Goal: Use online tool/utility: Utilize a website feature to perform a specific function

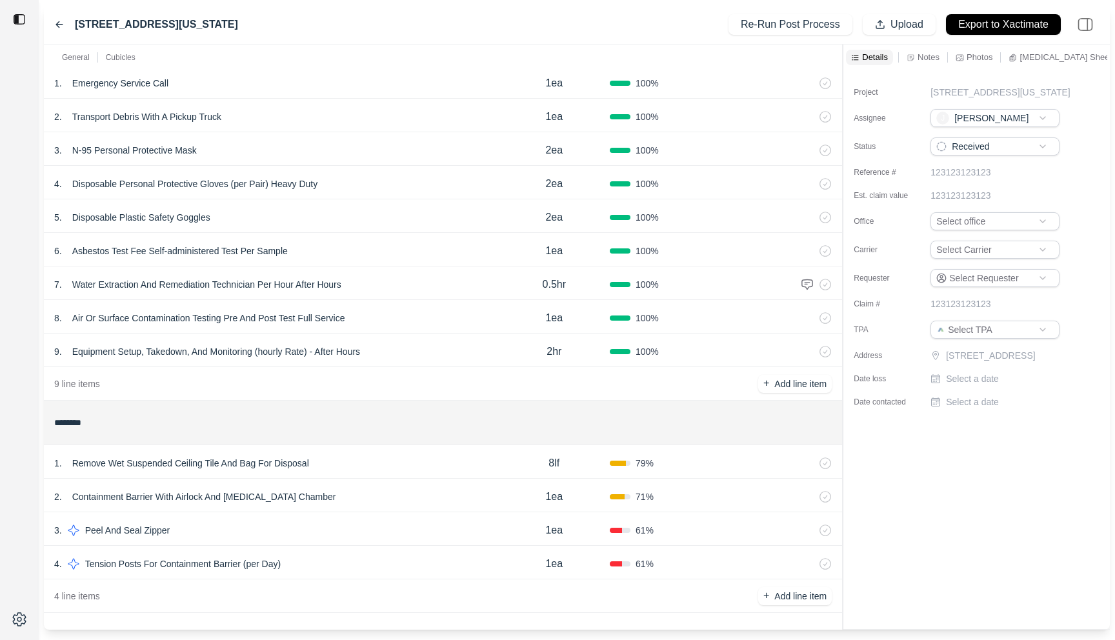
scroll to position [98, 0]
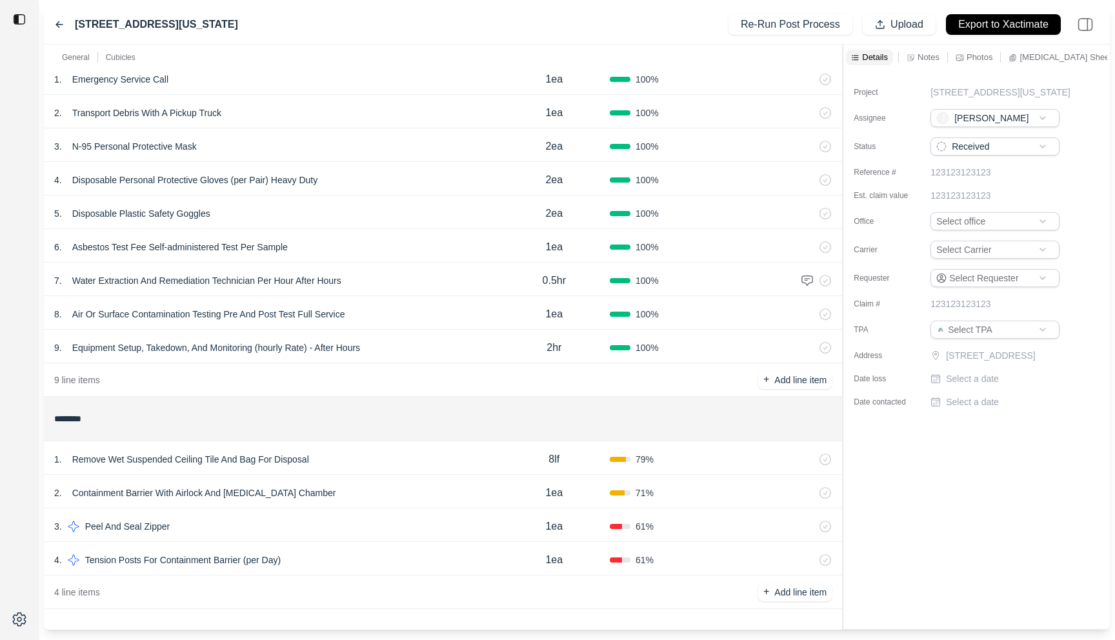
click at [383, 454] on div "1 . Remove Wet Suspended Ceiling Tile And Bag For Disposal" at bounding box center [276, 459] width 445 height 18
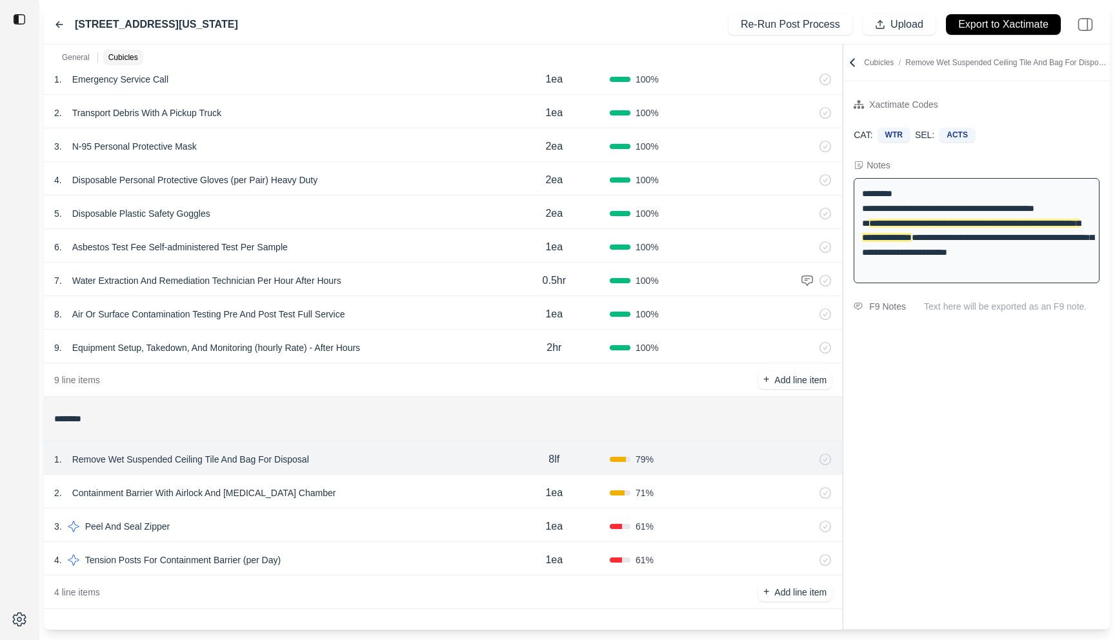
click at [383, 478] on div "2 . Containment Barrier With Airlock And Decontamination Chamber 1ea 71 %" at bounding box center [443, 492] width 798 height 34
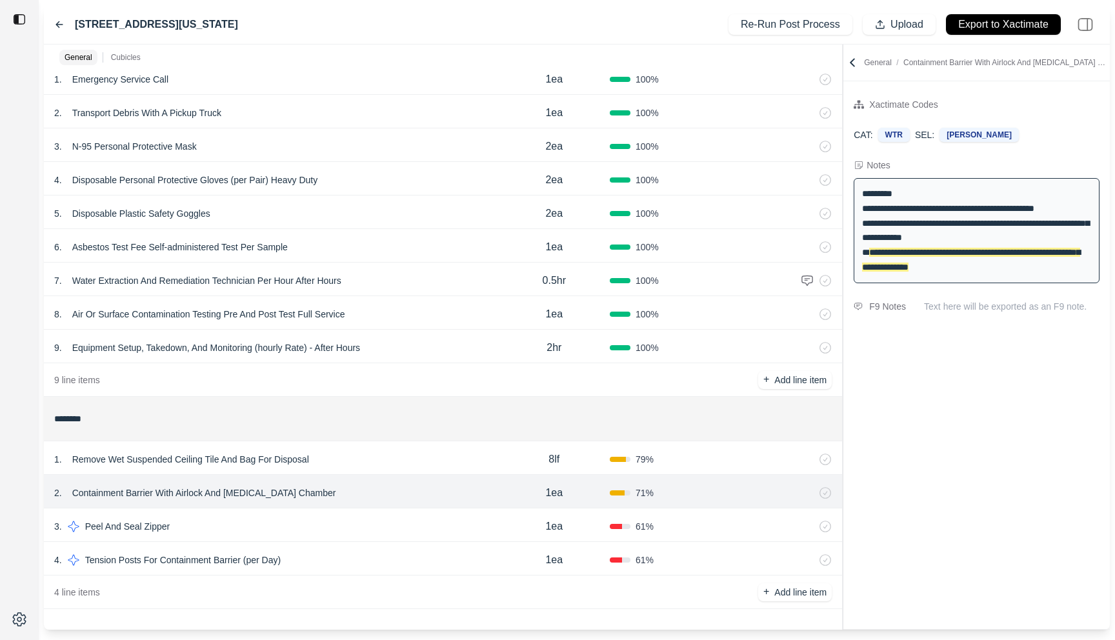
click at [396, 461] on div "1 . Remove Wet Suspended Ceiling Tile And Bag For Disposal" at bounding box center [276, 459] width 445 height 18
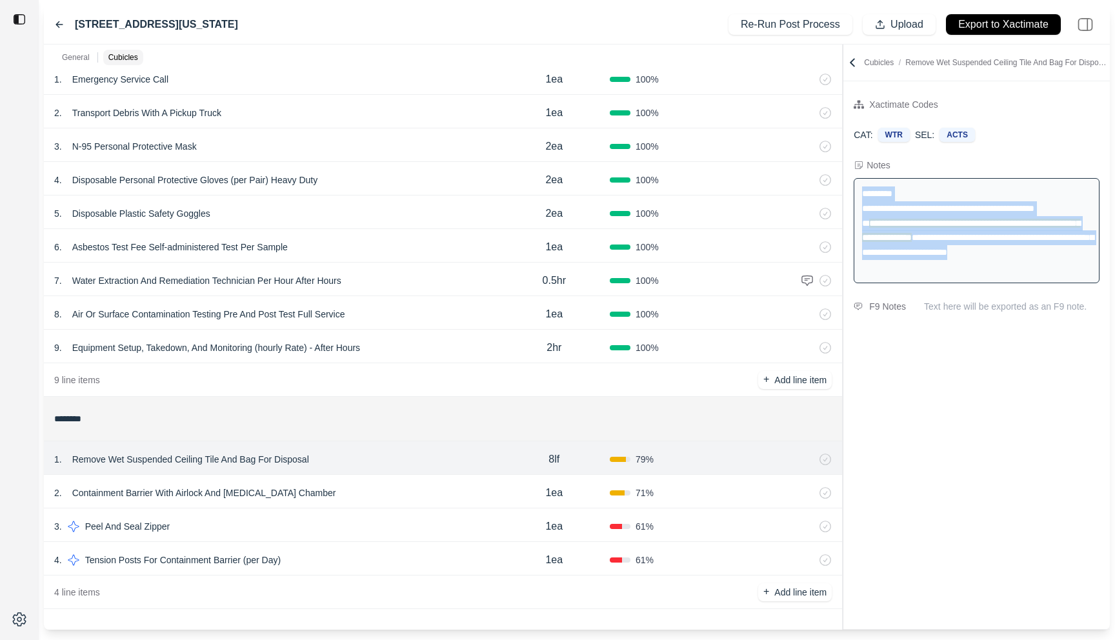
drag, startPoint x: 977, startPoint y: 268, endPoint x: 864, endPoint y: 194, distance: 135.1
click at [864, 194] on div "**********" at bounding box center [977, 230] width 246 height 105
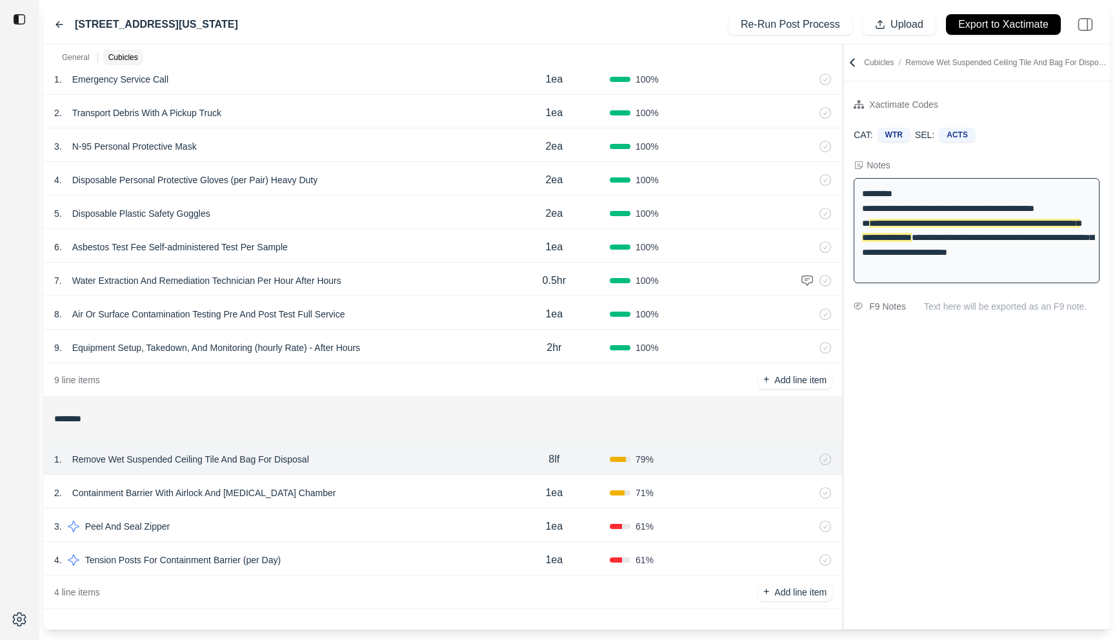
click at [419, 487] on div "2 . Containment Barrier With Airlock And Decontamination Chamber" at bounding box center [276, 493] width 445 height 18
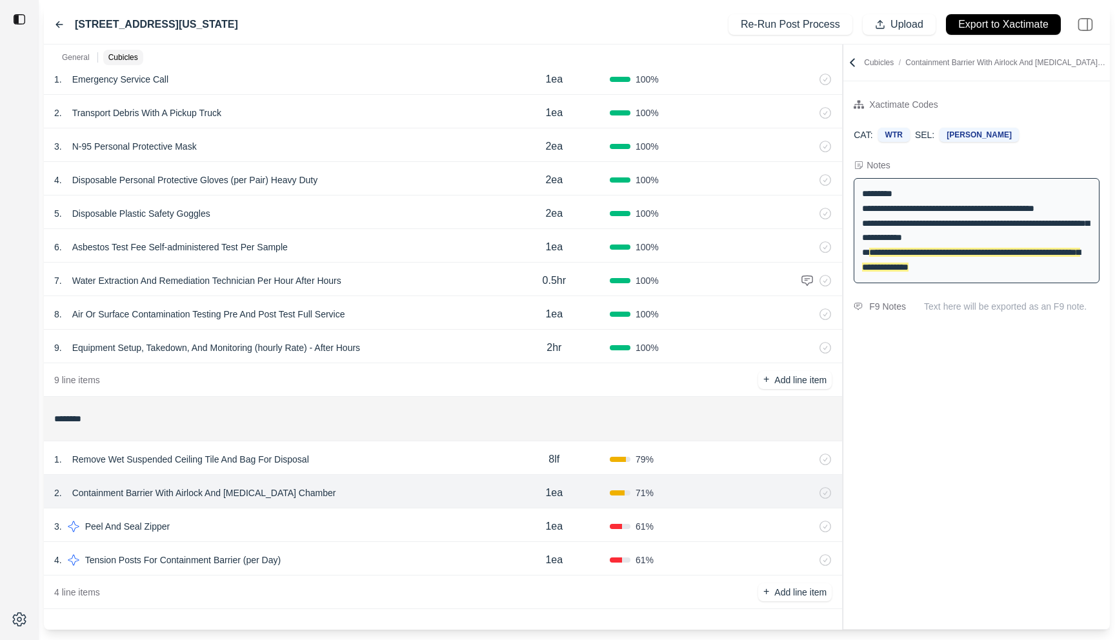
click at [415, 524] on div "3 . Peel And Seal Zipper" at bounding box center [276, 526] width 445 height 18
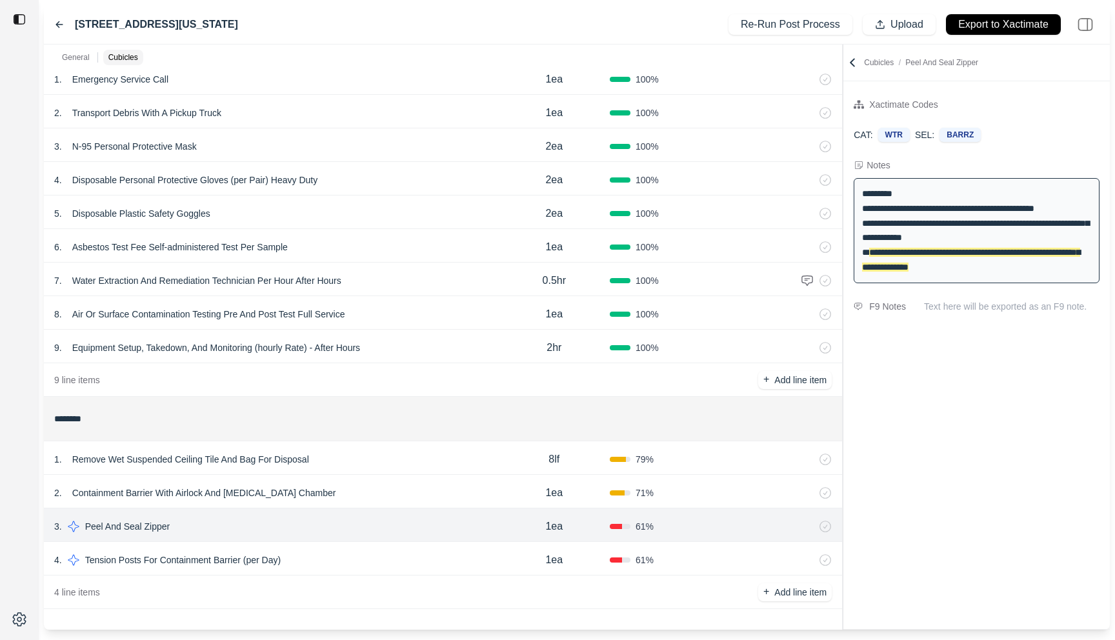
click at [415, 551] on div "4 . Tension Posts For Containment Barrier (per Day)" at bounding box center [276, 560] width 445 height 18
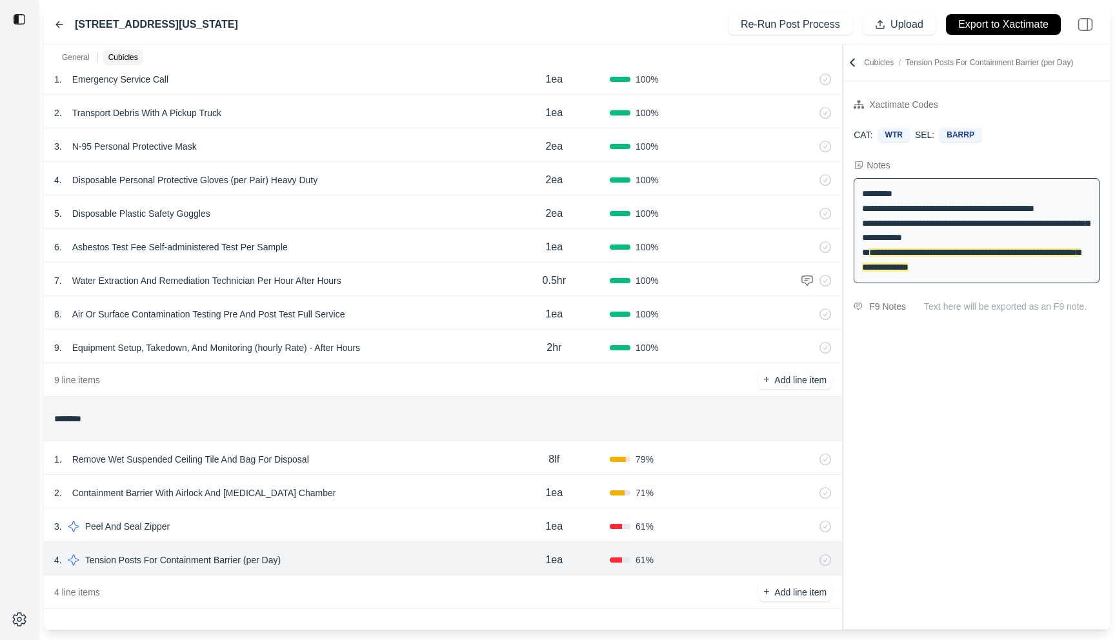
click at [421, 521] on div "3 . Peel And Seal Zipper" at bounding box center [276, 526] width 445 height 18
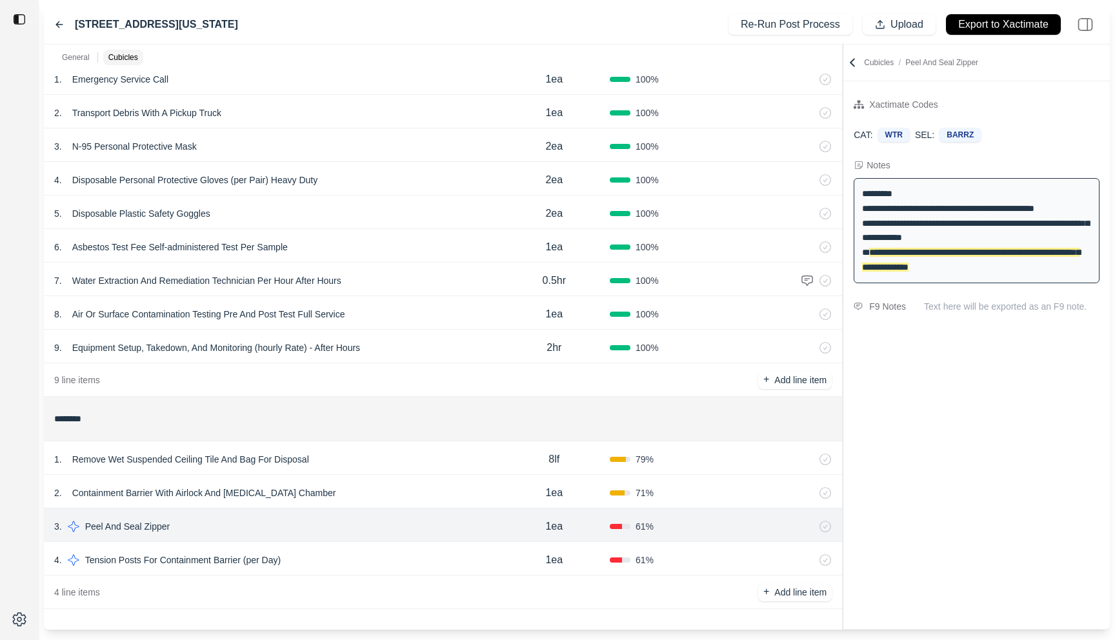
click at [421, 513] on div "3 . Peel And Seal Zipper 1ea 61 %" at bounding box center [443, 525] width 798 height 34
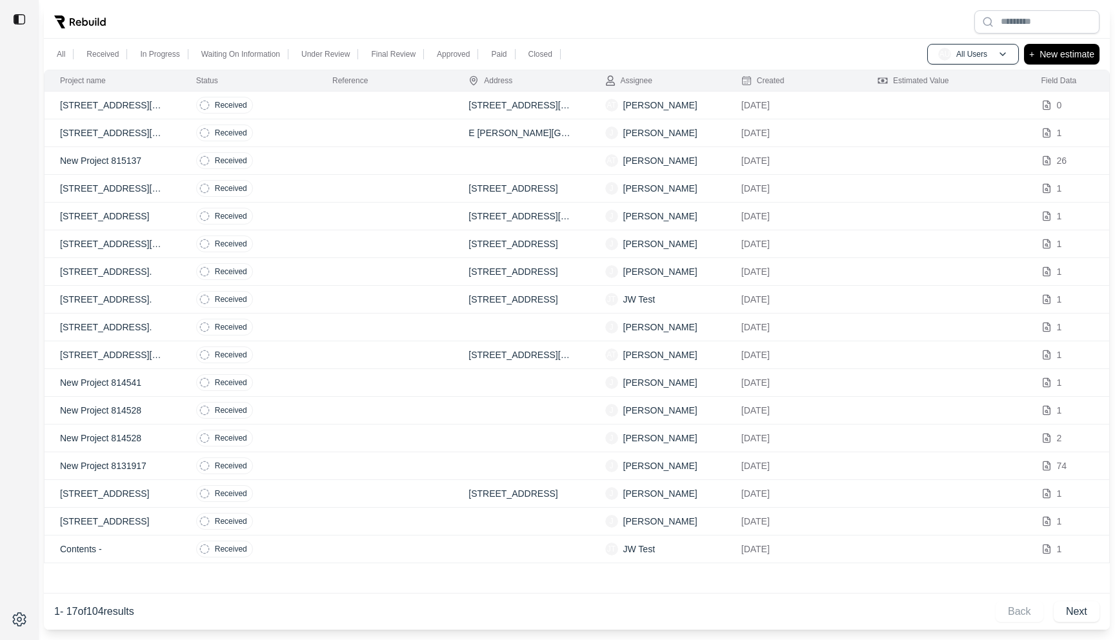
click at [329, 104] on td at bounding box center [385, 106] width 136 height 28
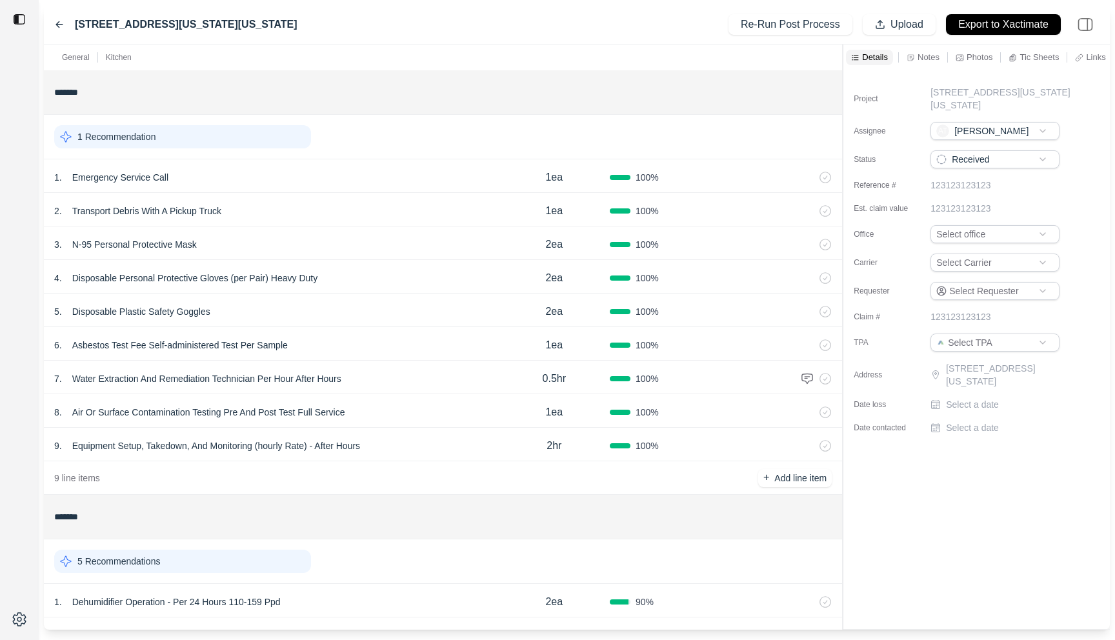
scroll to position [109, 0]
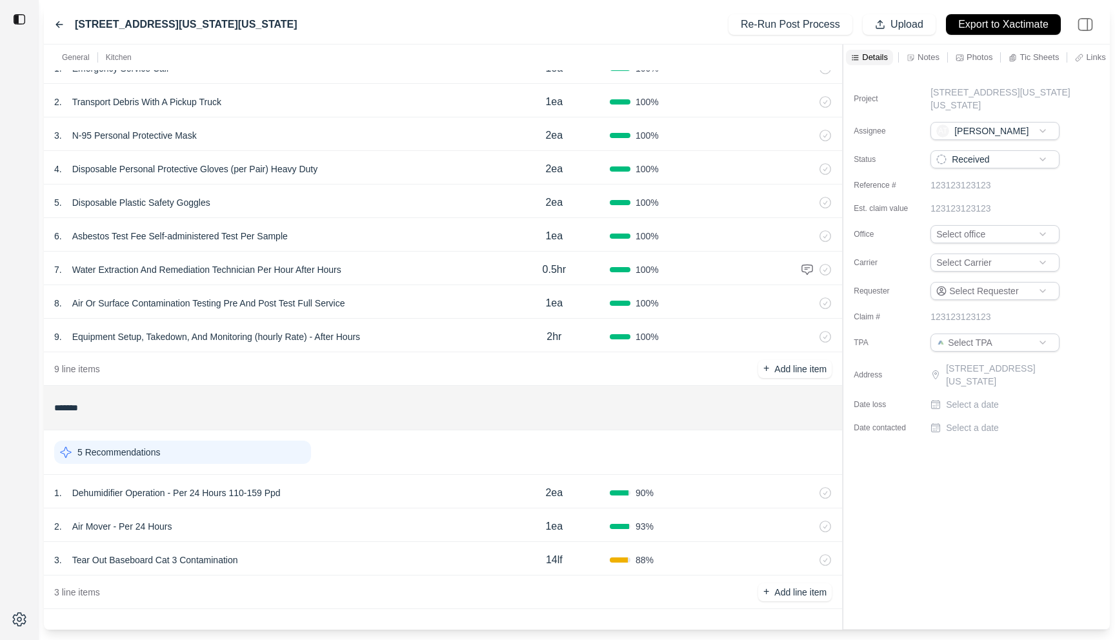
click at [349, 490] on div "1 . Dehumidifier Operation - Per 24 Hours 110-159 Ppd" at bounding box center [276, 493] width 445 height 18
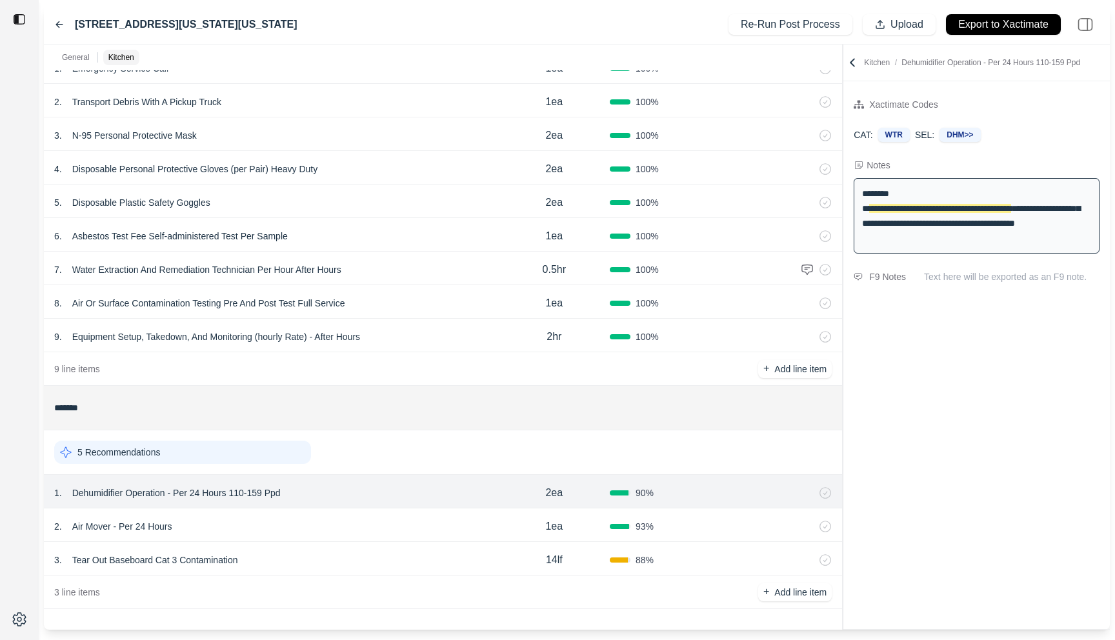
click at [341, 523] on div "2 . Air Mover - Per 24 Hours" at bounding box center [276, 526] width 445 height 18
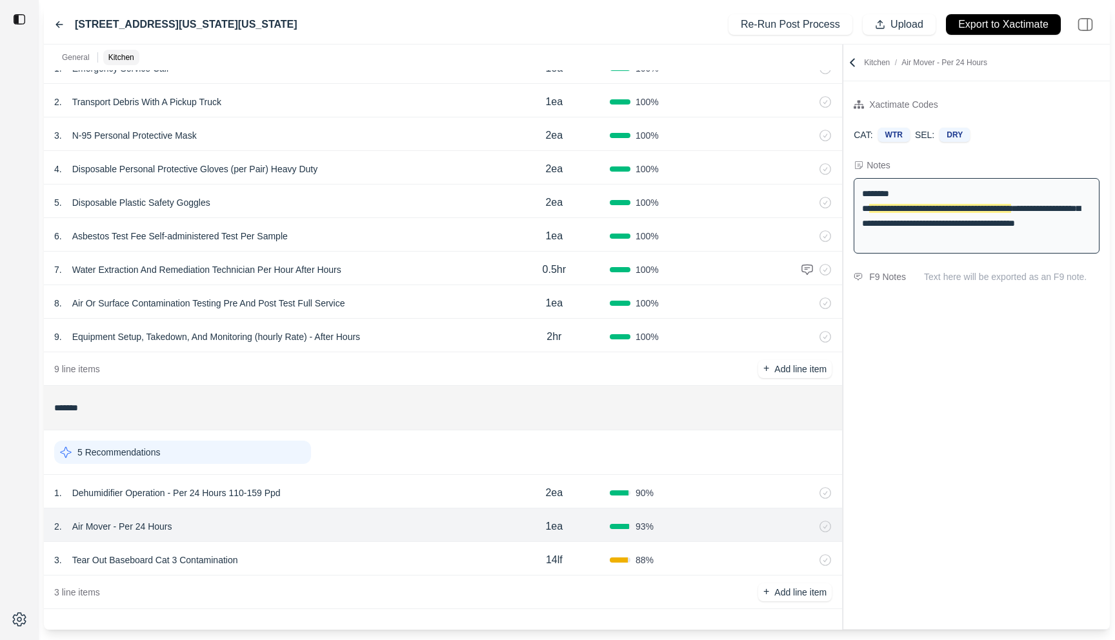
click at [341, 558] on div "3 . Tear Out Baseboard Cat 3 Contamination" at bounding box center [276, 560] width 445 height 18
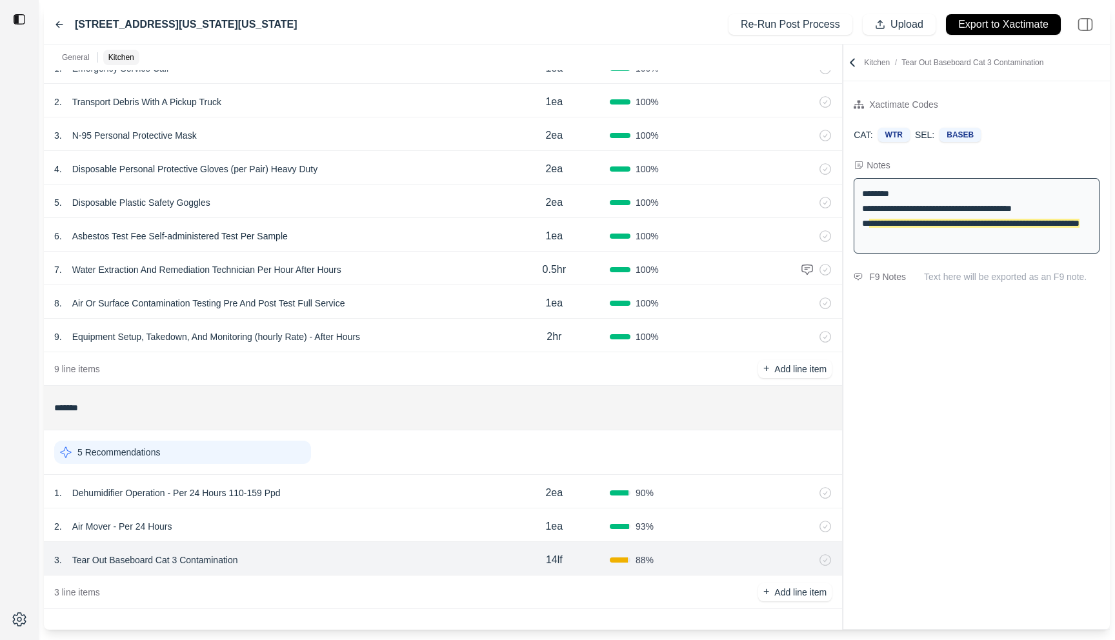
click at [843, 114] on div at bounding box center [843, 337] width 1 height 585
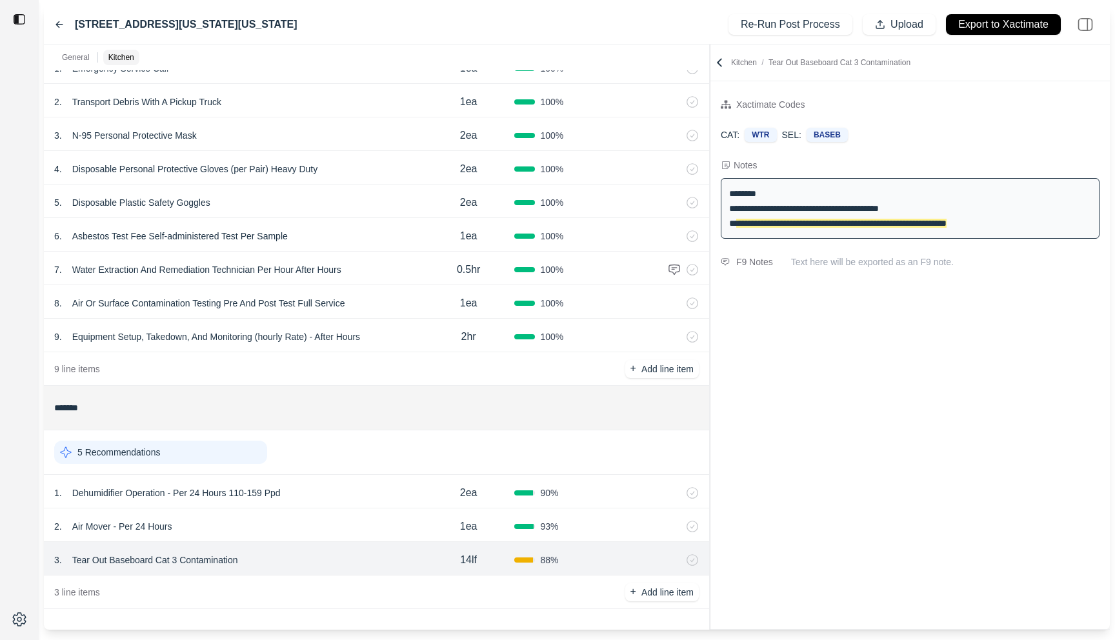
click at [55, 22] on icon at bounding box center [59, 24] width 10 height 10
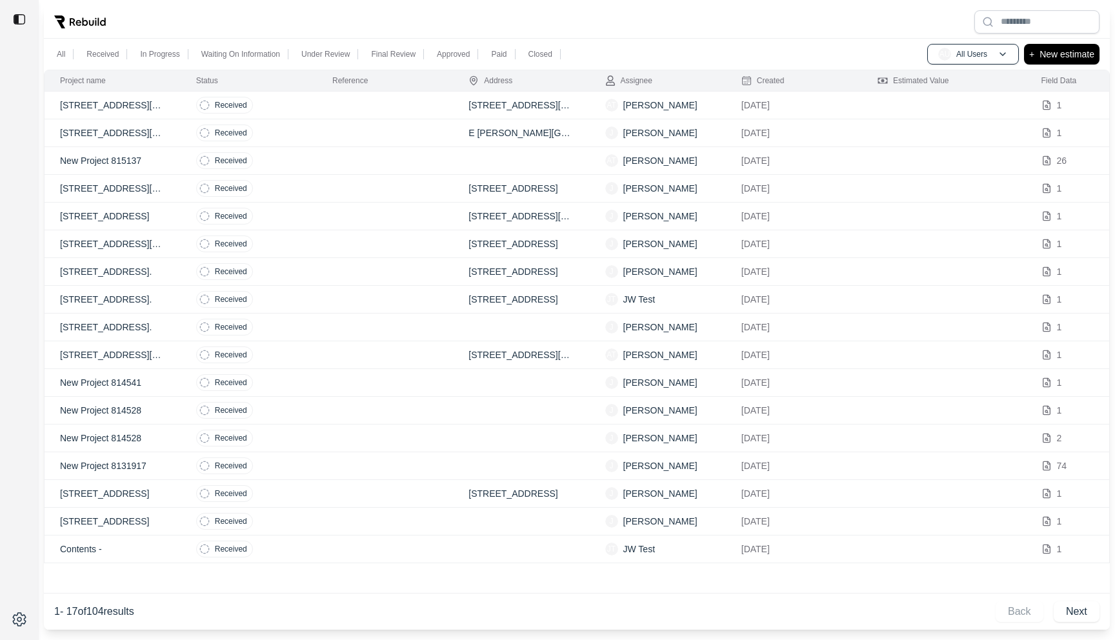
click at [305, 133] on td "Received" at bounding box center [249, 133] width 136 height 28
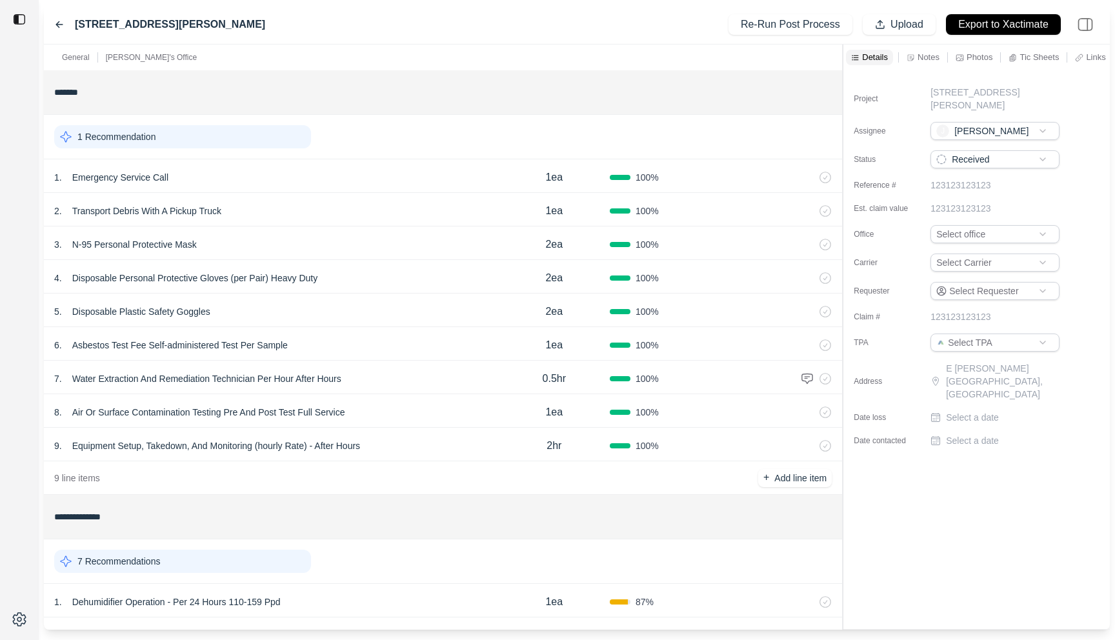
scroll to position [210, 0]
